Goal: Transaction & Acquisition: Subscribe to service/newsletter

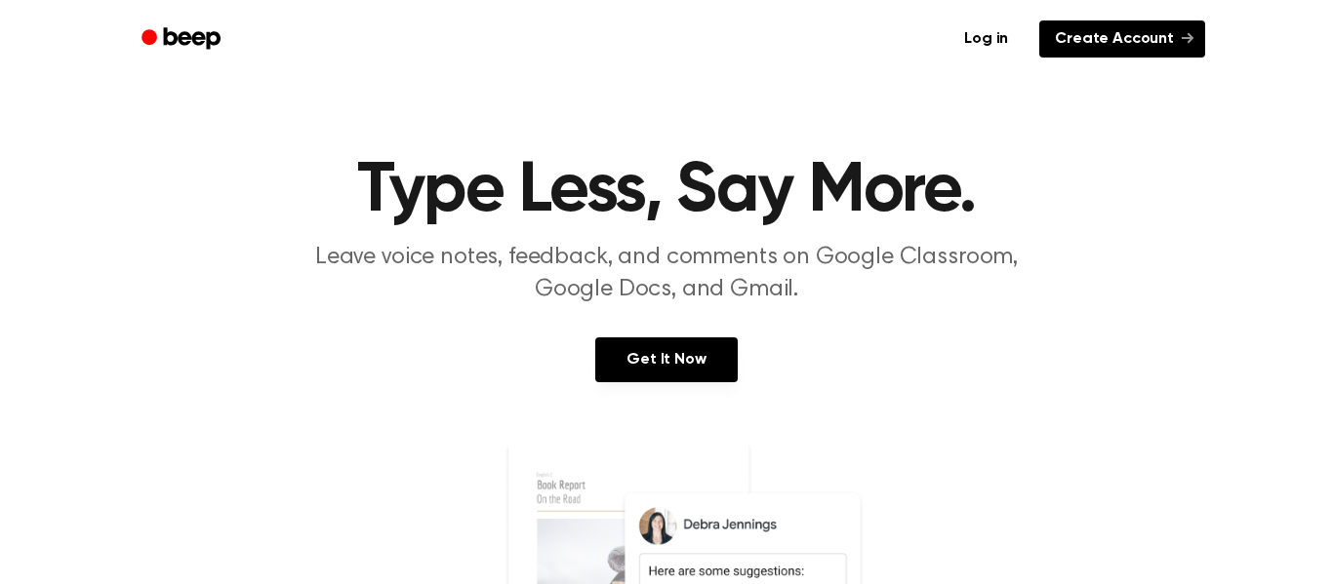
click at [1144, 39] on link "Create Account" at bounding box center [1122, 38] width 166 height 37
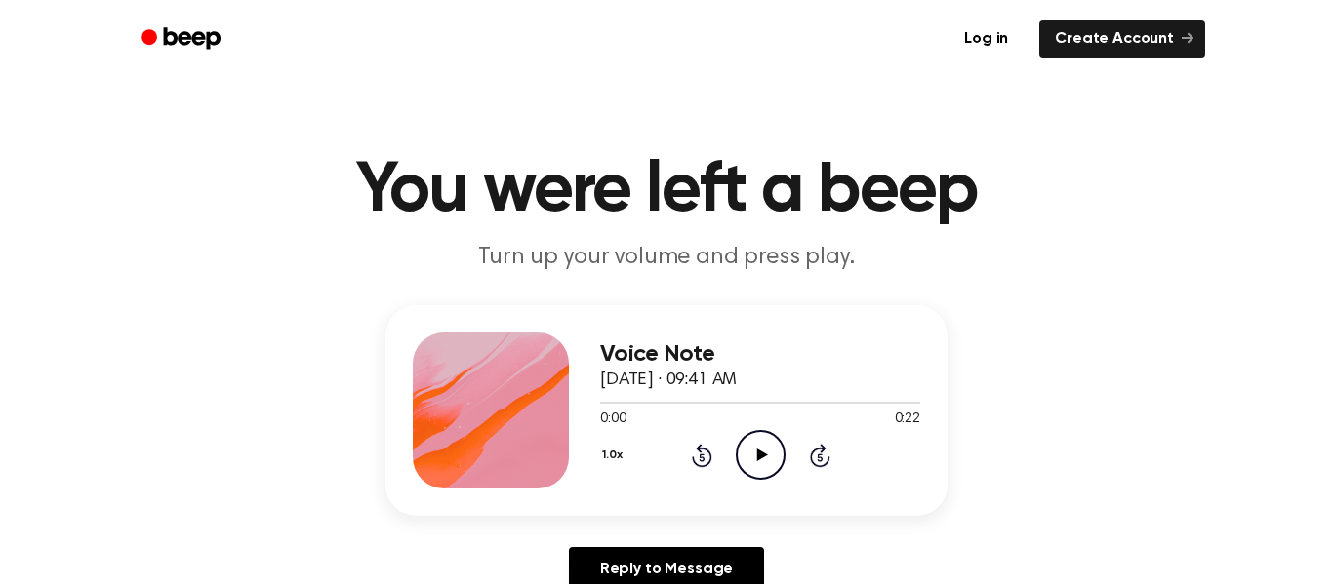
click at [742, 462] on icon "Play Audio" at bounding box center [761, 455] width 50 height 50
click at [773, 451] on icon "Pause Audio" at bounding box center [761, 455] width 50 height 50
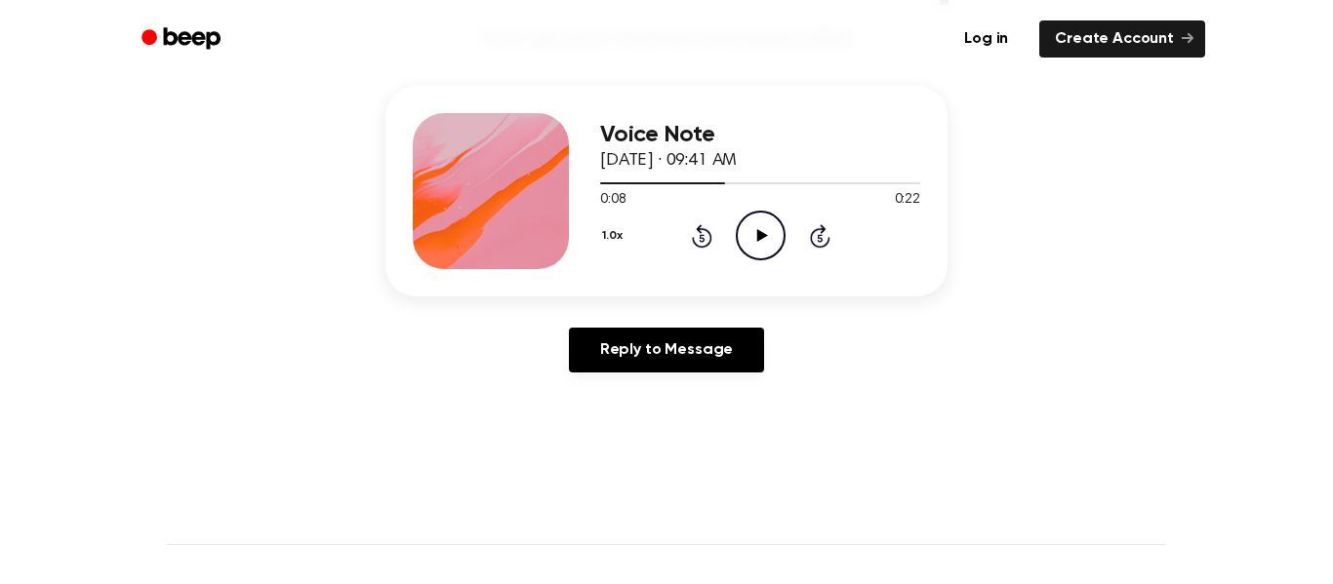
scroll to position [225, 0]
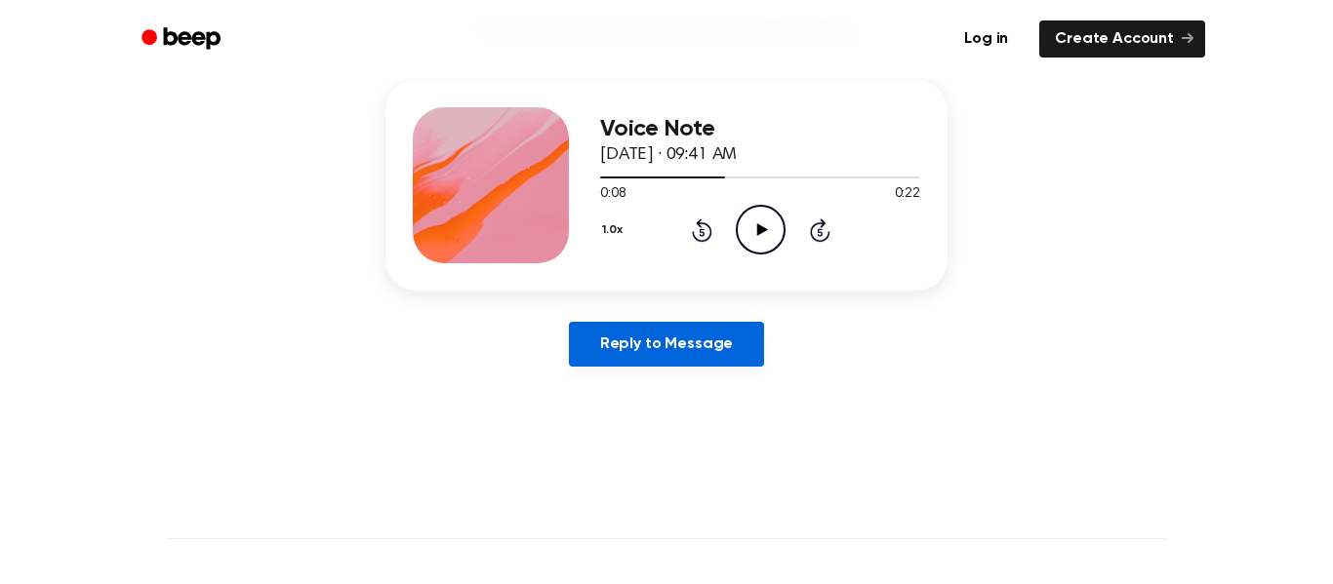
click at [699, 328] on link "Reply to Message" at bounding box center [666, 344] width 195 height 45
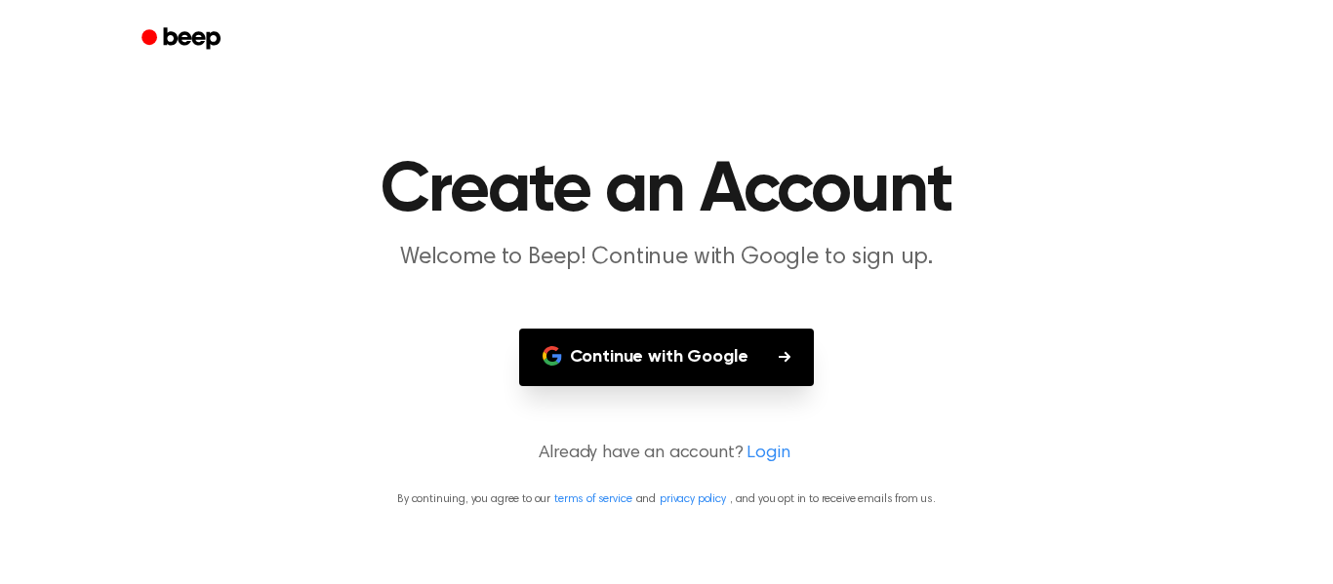
click at [717, 372] on button "Continue with Google" at bounding box center [667, 358] width 296 height 58
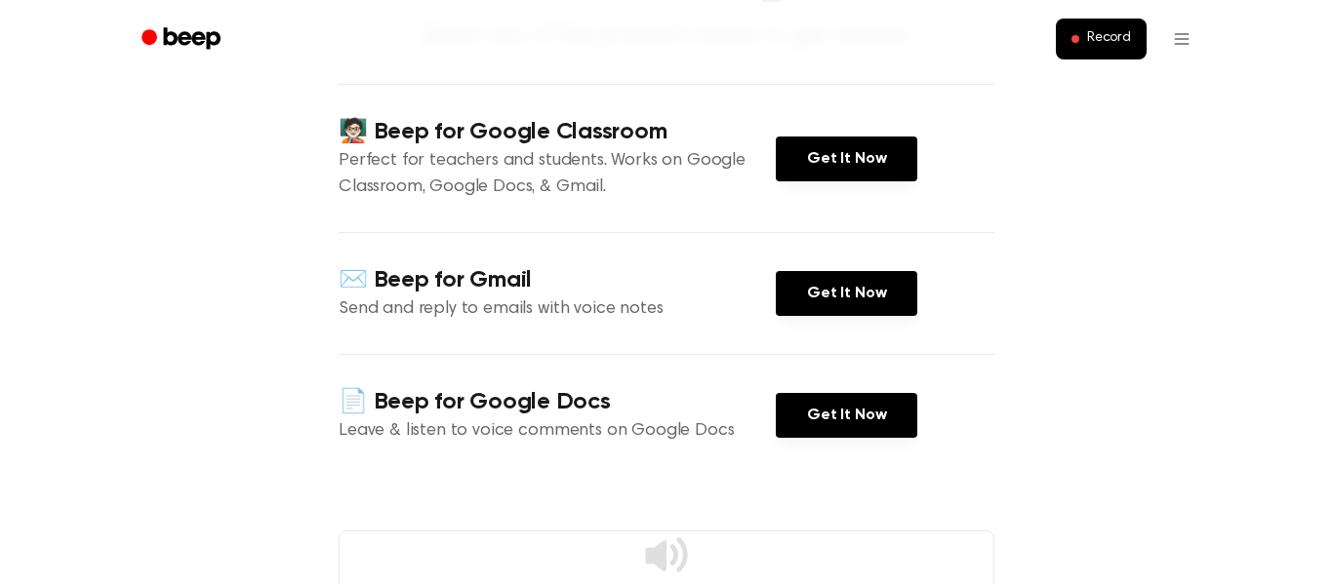
scroll to position [195, 0]
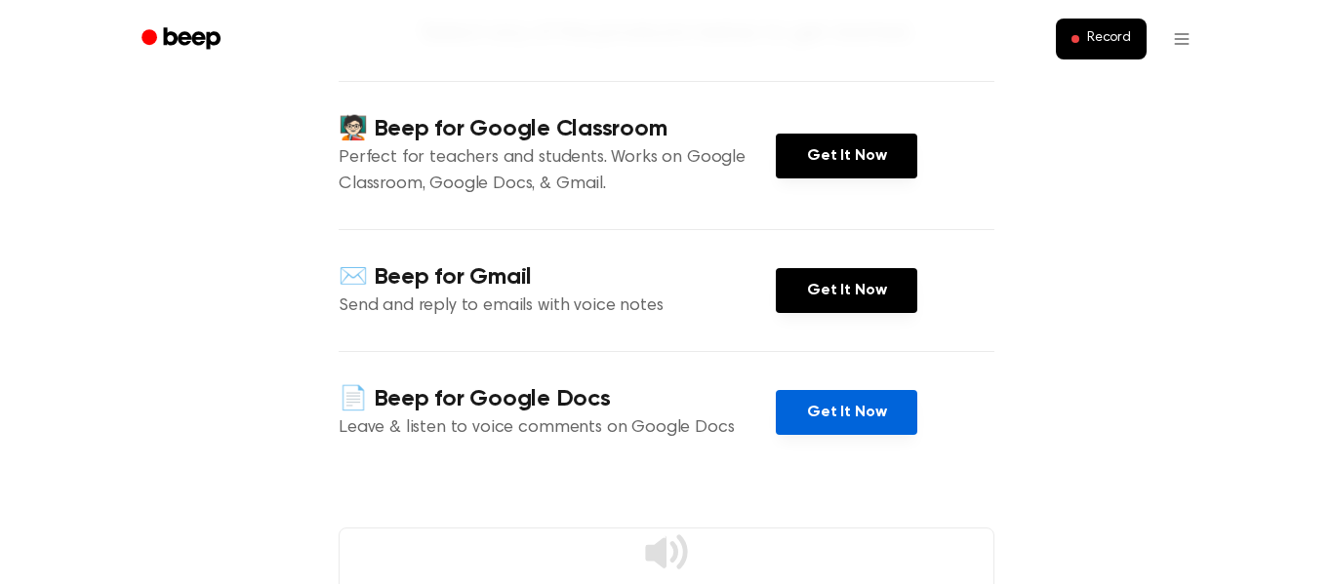
click at [818, 419] on link "Get It Now" at bounding box center [846, 412] width 141 height 45
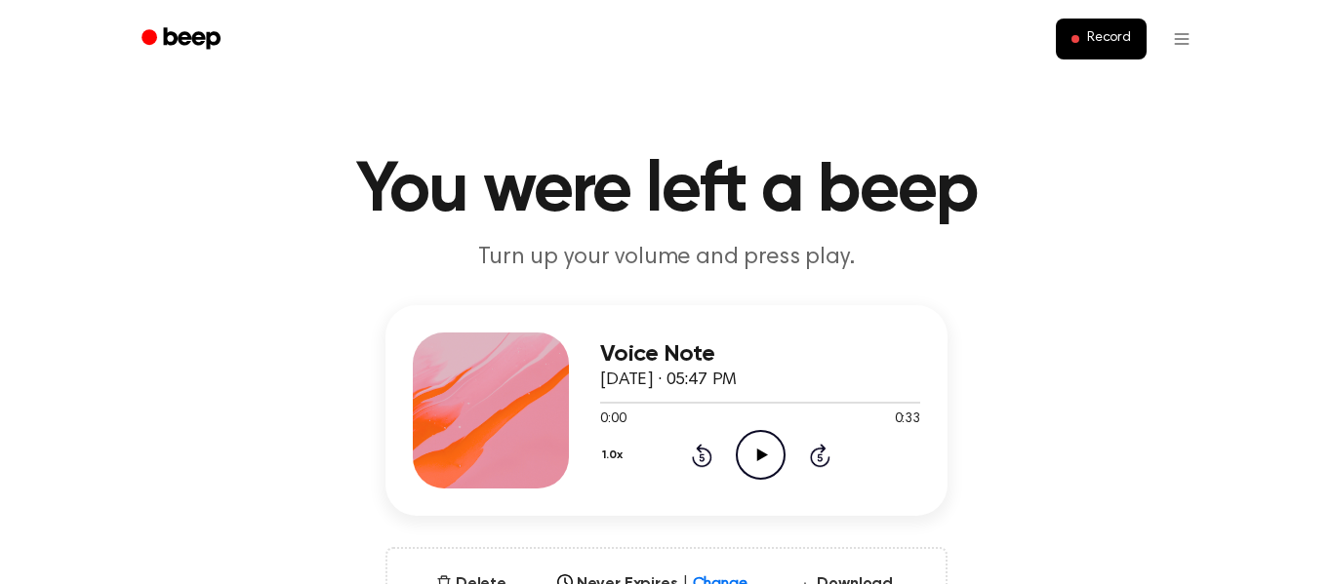
click at [763, 457] on icon at bounding box center [761, 455] width 11 height 13
click at [763, 457] on icon at bounding box center [760, 455] width 9 height 13
click at [763, 457] on icon at bounding box center [761, 455] width 11 height 13
